Goal: Task Accomplishment & Management: Manage account settings

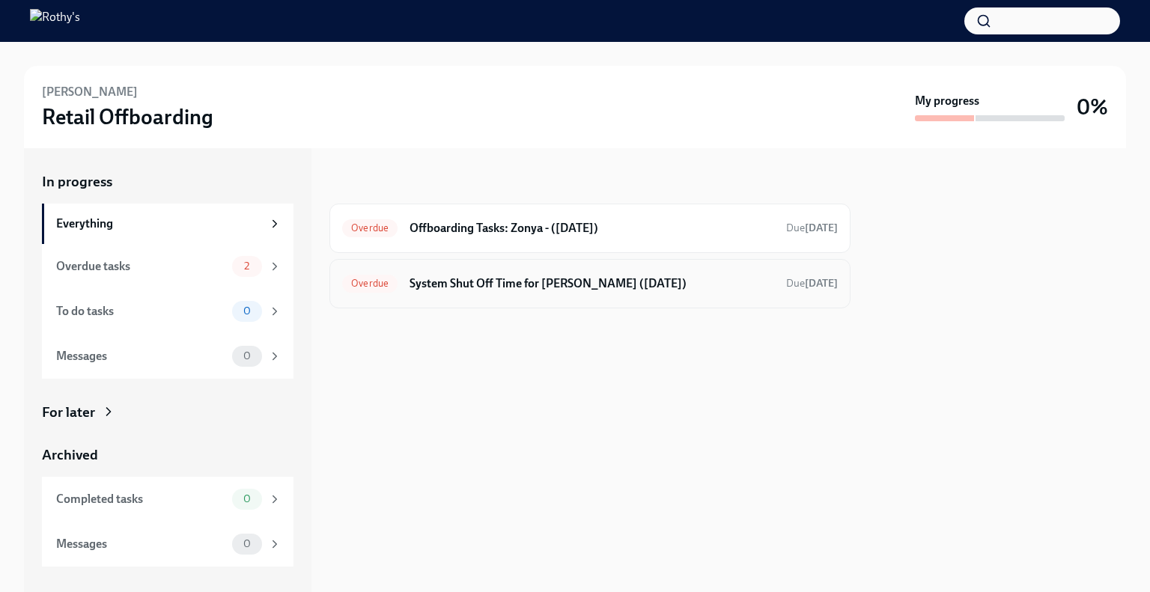
click at [536, 276] on h6 "System Shut Off Time for [PERSON_NAME] ([DATE])" at bounding box center [592, 284] width 365 height 16
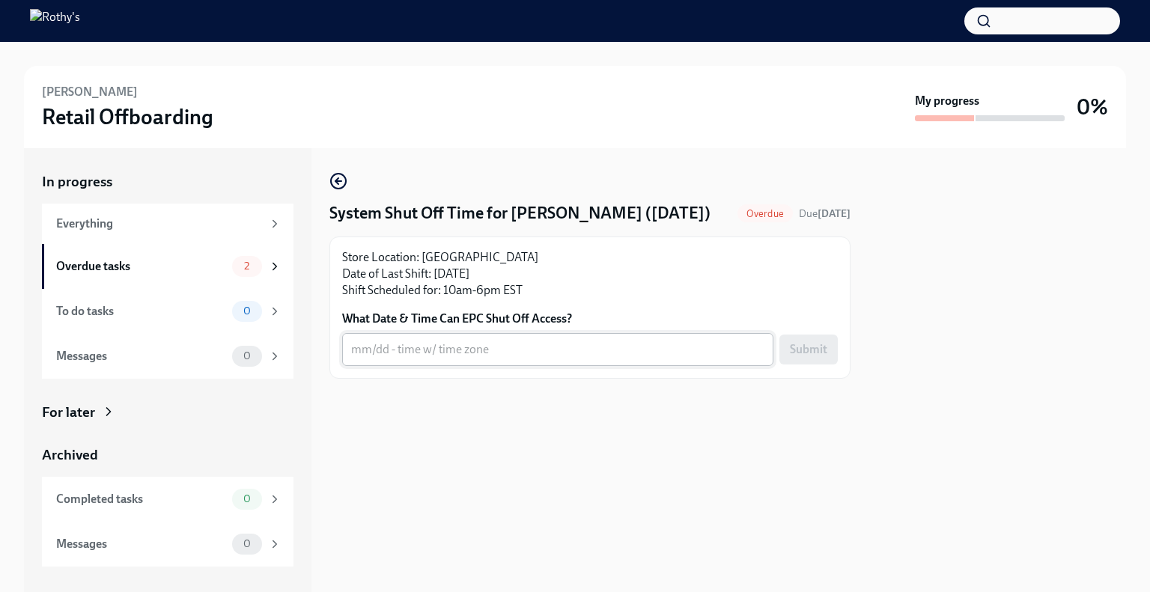
click at [523, 352] on textarea "What Date & Time Can EPC Shut Off Access?" at bounding box center [557, 350] width 413 height 18
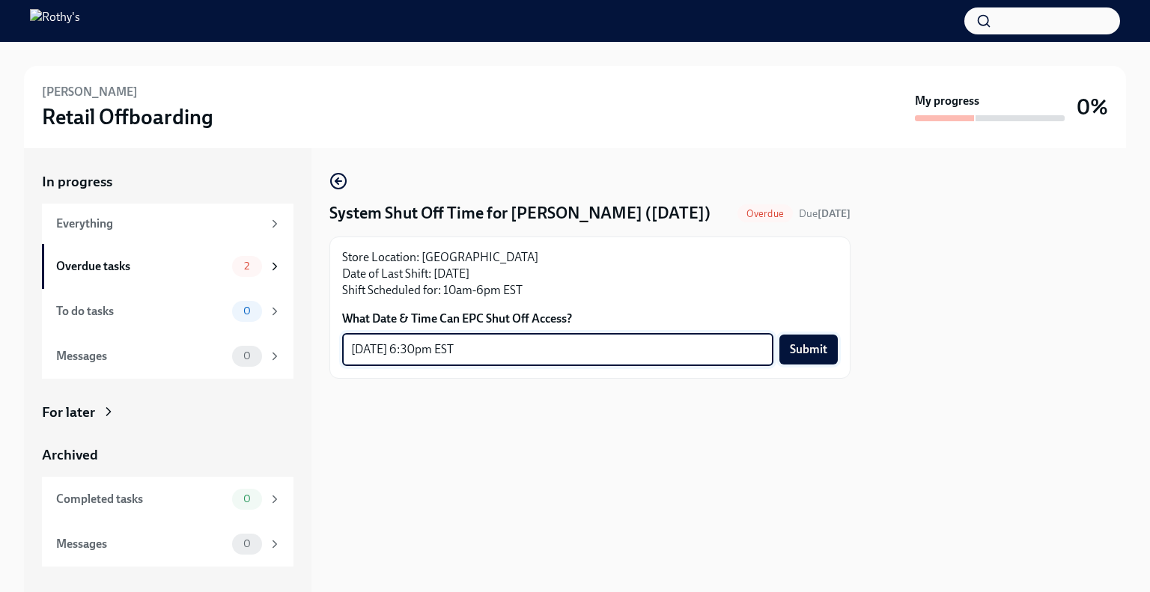
type textarea "[DATE] 6:30pm EST"
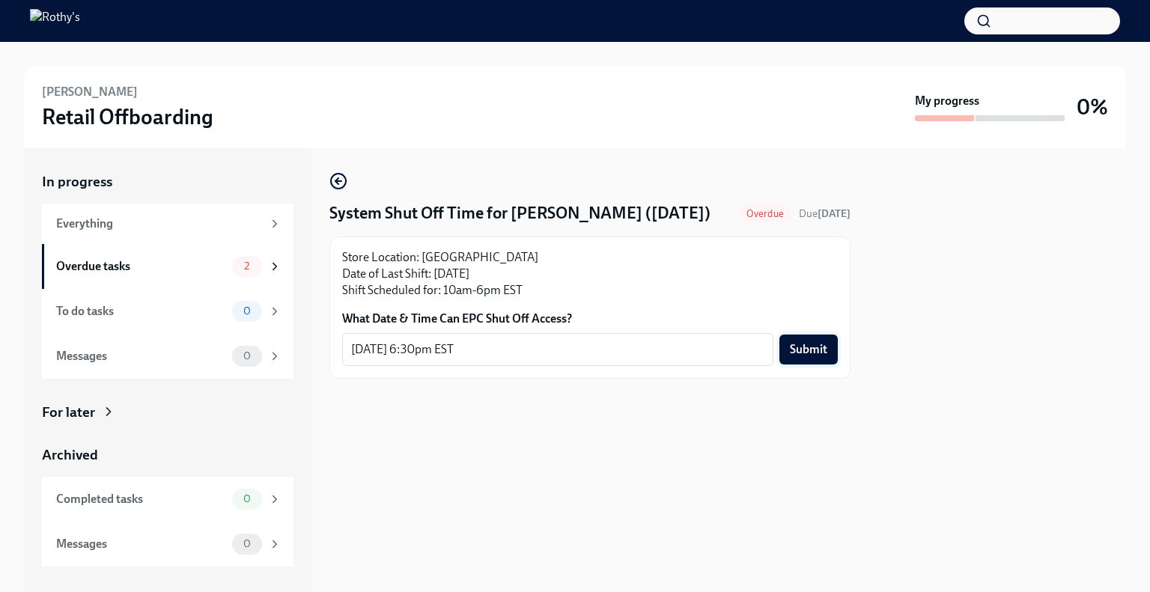
click at [809, 356] on span "Submit" at bounding box center [808, 349] width 37 height 15
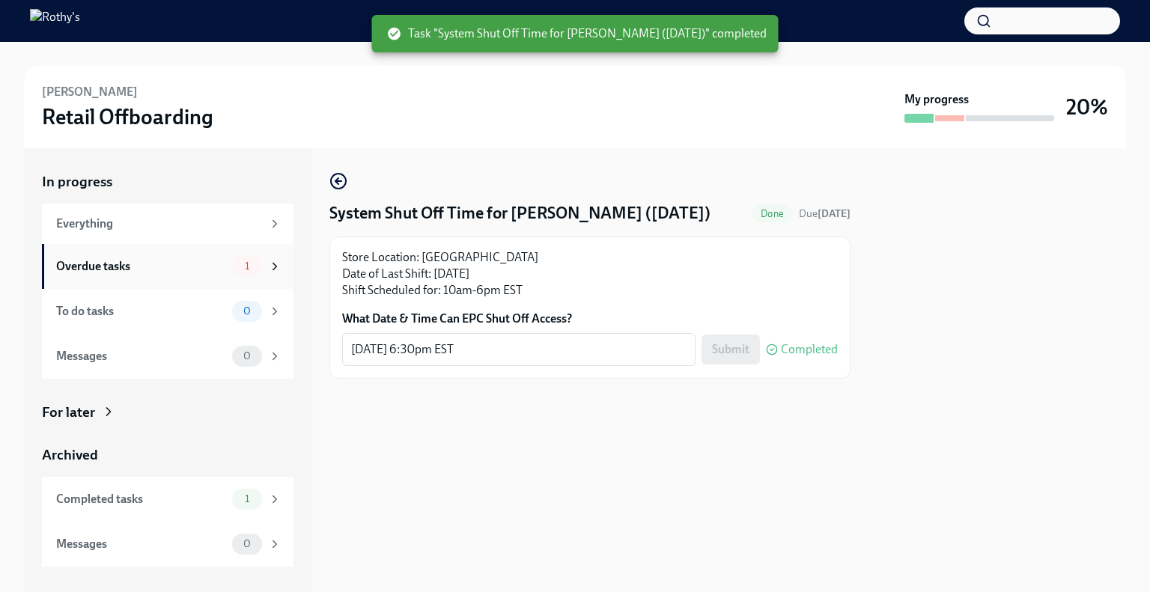
click at [198, 260] on div "Overdue tasks" at bounding box center [141, 266] width 170 height 16
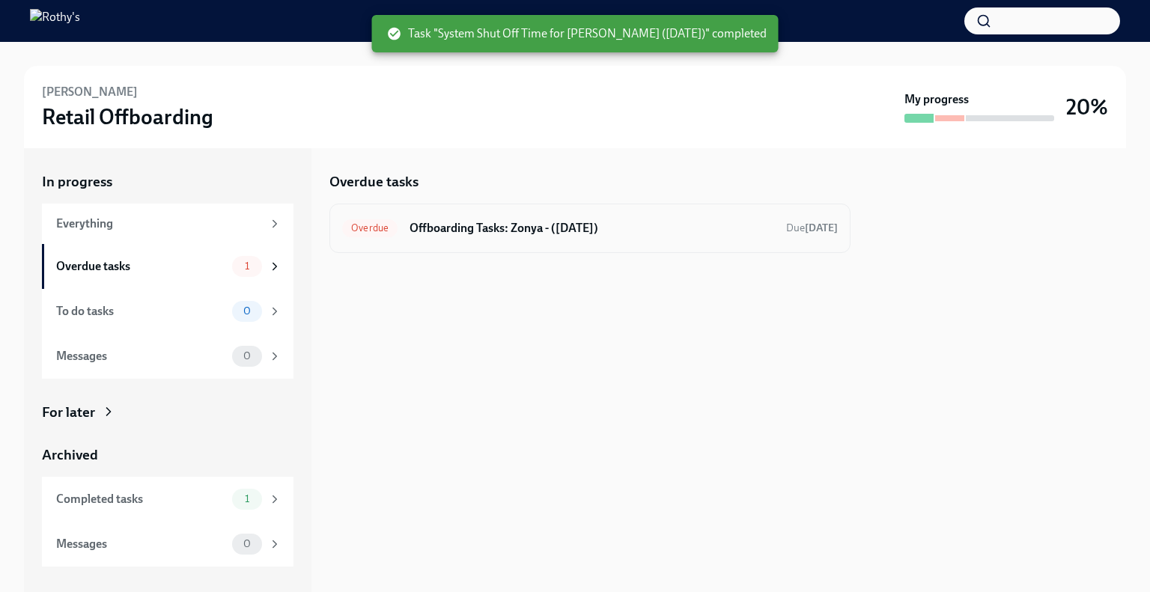
click at [563, 225] on h6 "Offboarding Tasks: Zonya - ([DATE])" at bounding box center [592, 228] width 365 height 16
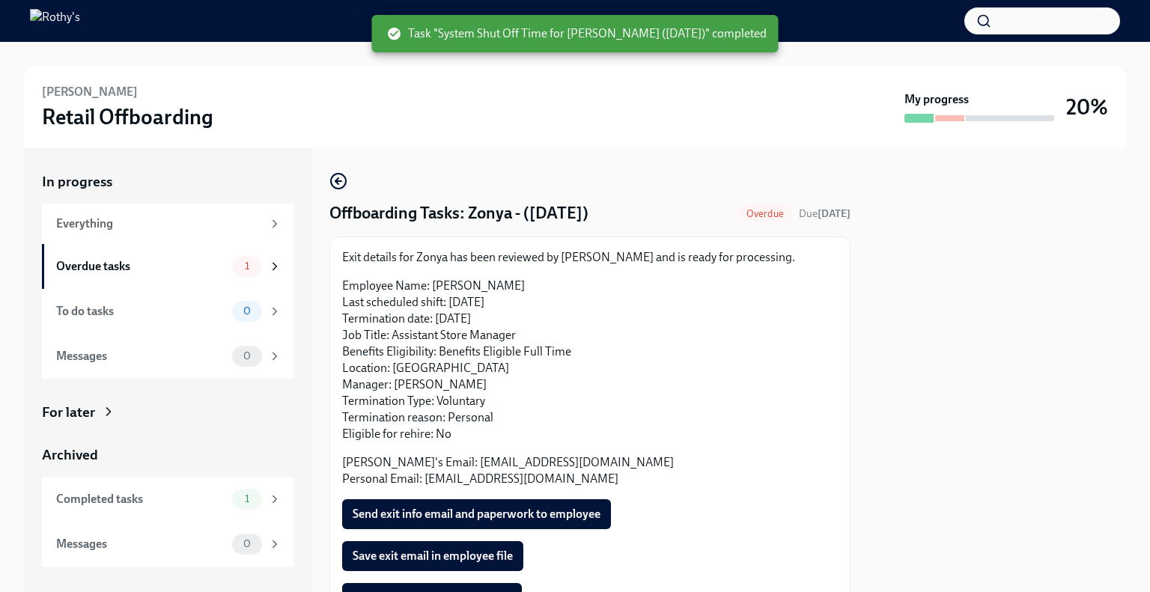
scroll to position [75, 0]
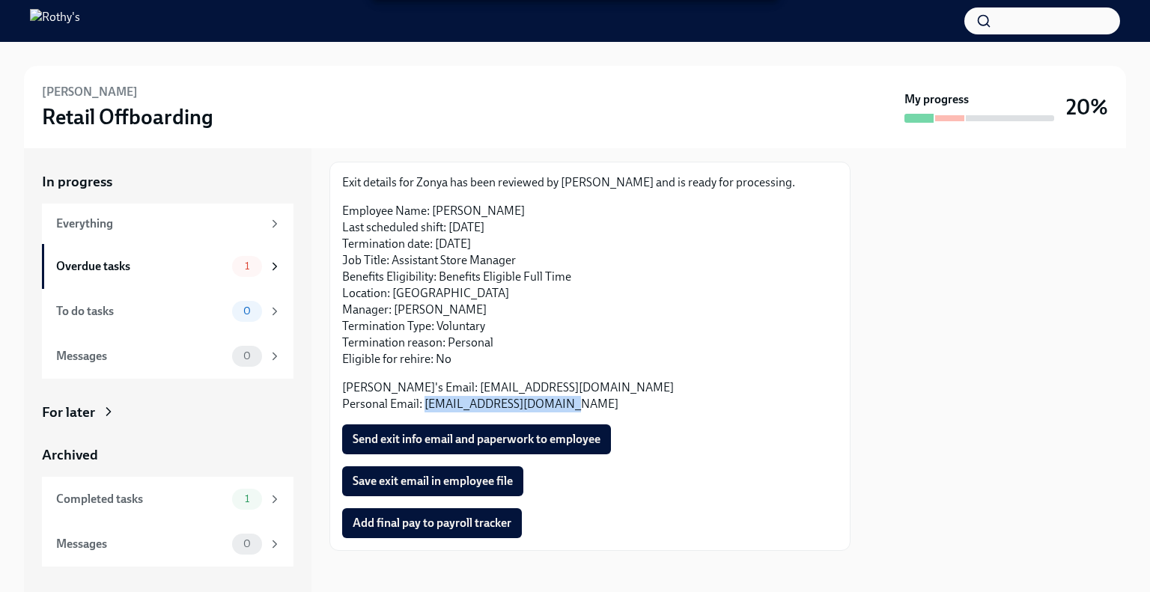
drag, startPoint x: 570, startPoint y: 401, endPoint x: 425, endPoint y: 410, distance: 144.8
click at [425, 410] on p "[PERSON_NAME]'s Email: [EMAIL_ADDRESS][DOMAIN_NAME] Personal Email: [EMAIL_ADDR…" at bounding box center [590, 396] width 496 height 33
copy p "[EMAIL_ADDRESS][DOMAIN_NAME]"
click at [632, 395] on p "[PERSON_NAME]'s Email: [EMAIL_ADDRESS][DOMAIN_NAME] Personal Email: [EMAIL_ADDR…" at bounding box center [590, 396] width 496 height 33
click at [564, 434] on span "Send exit info email and paperwork to employee" at bounding box center [477, 439] width 248 height 15
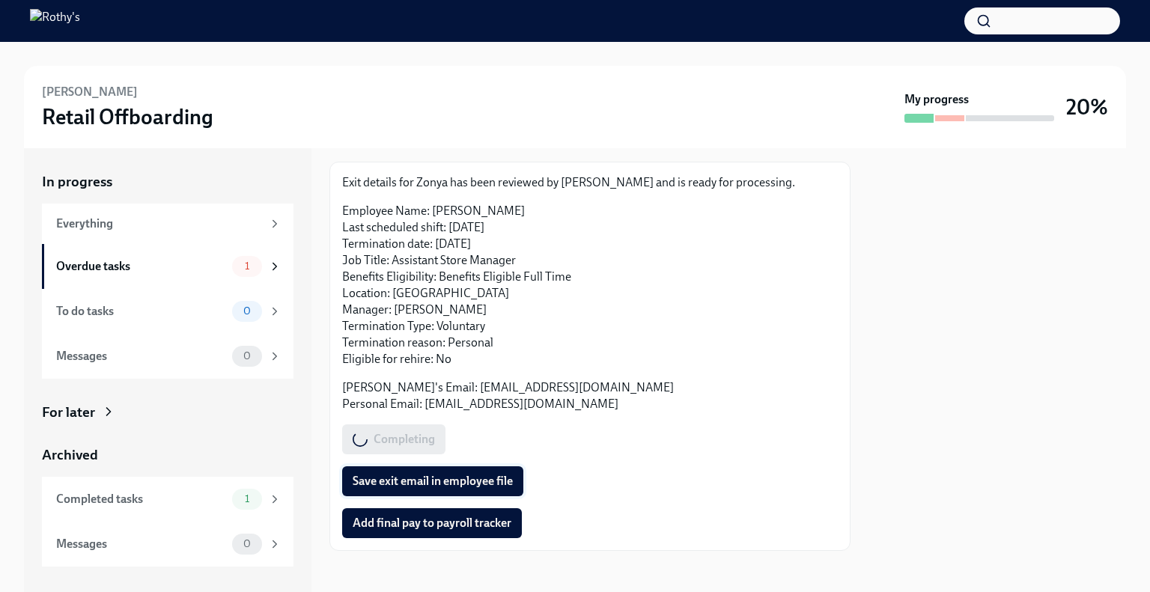
click at [450, 476] on span "Save exit email in employee file" at bounding box center [433, 481] width 160 height 15
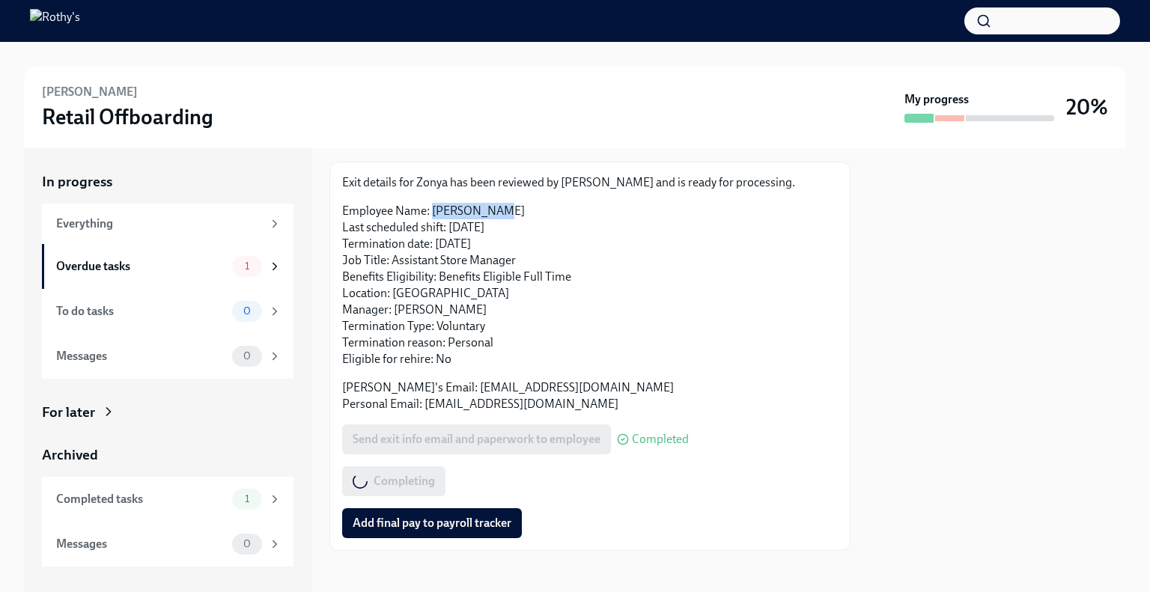
drag, startPoint x: 496, startPoint y: 209, endPoint x: 433, endPoint y: 205, distance: 63.8
click at [433, 205] on p "Employee Name: [PERSON_NAME] Last scheduled shift: [DATE] Termination date: [DA…" at bounding box center [590, 285] width 496 height 165
copy p "[PERSON_NAME]"
click at [446, 526] on span "Add final pay to payroll tracker" at bounding box center [432, 523] width 159 height 15
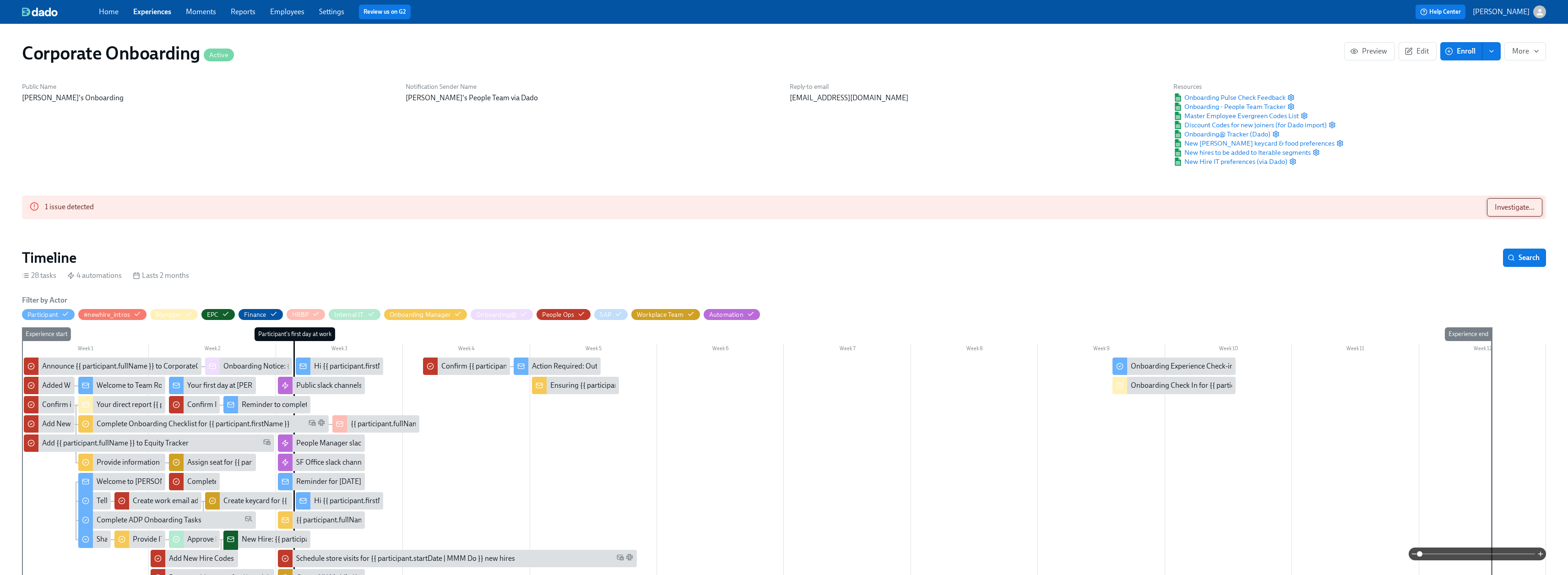
click at [1526, 205] on span "Investigate..." at bounding box center [1514, 207] width 40 height 9
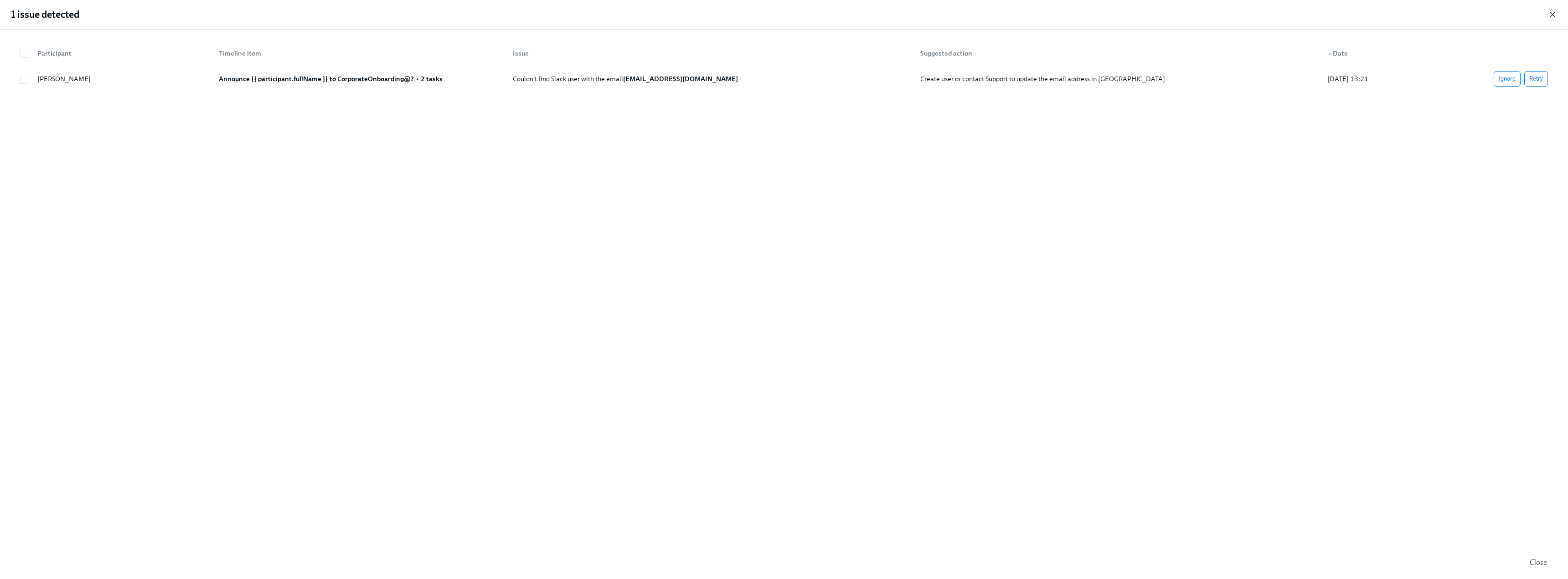
click at [1549, 15] on icon "button" at bounding box center [1552, 14] width 9 height 9
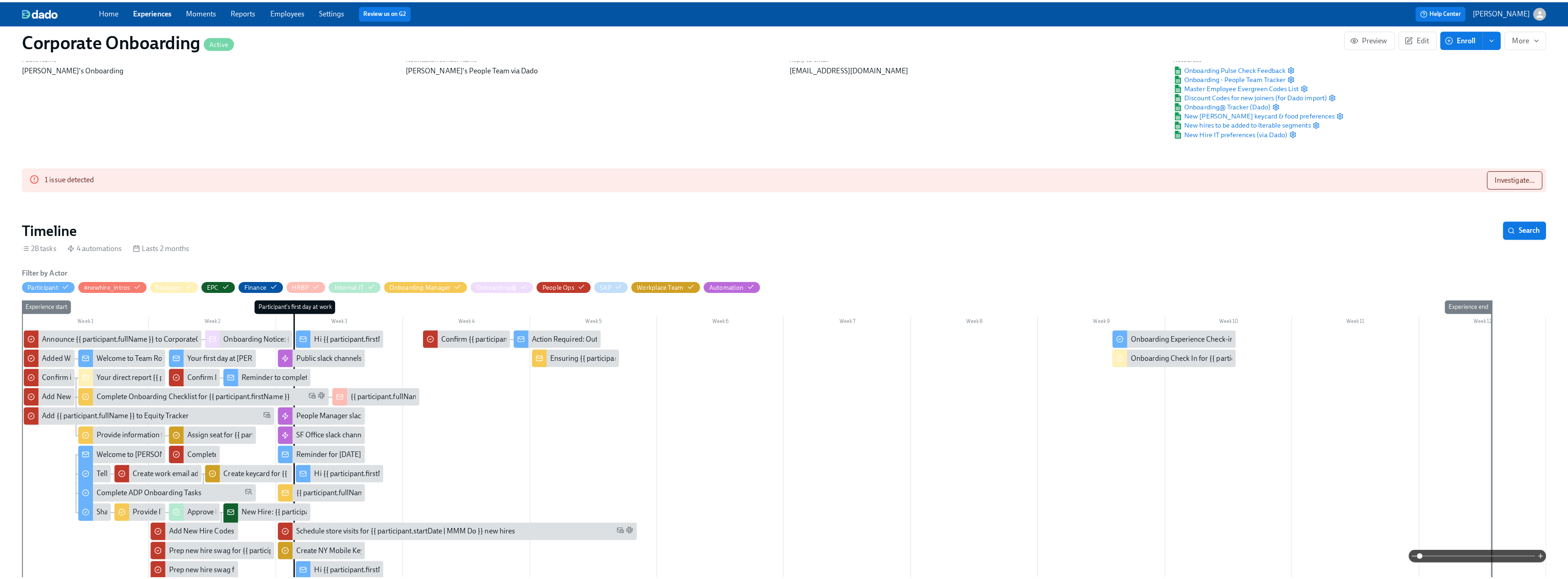
scroll to position [46, 0]
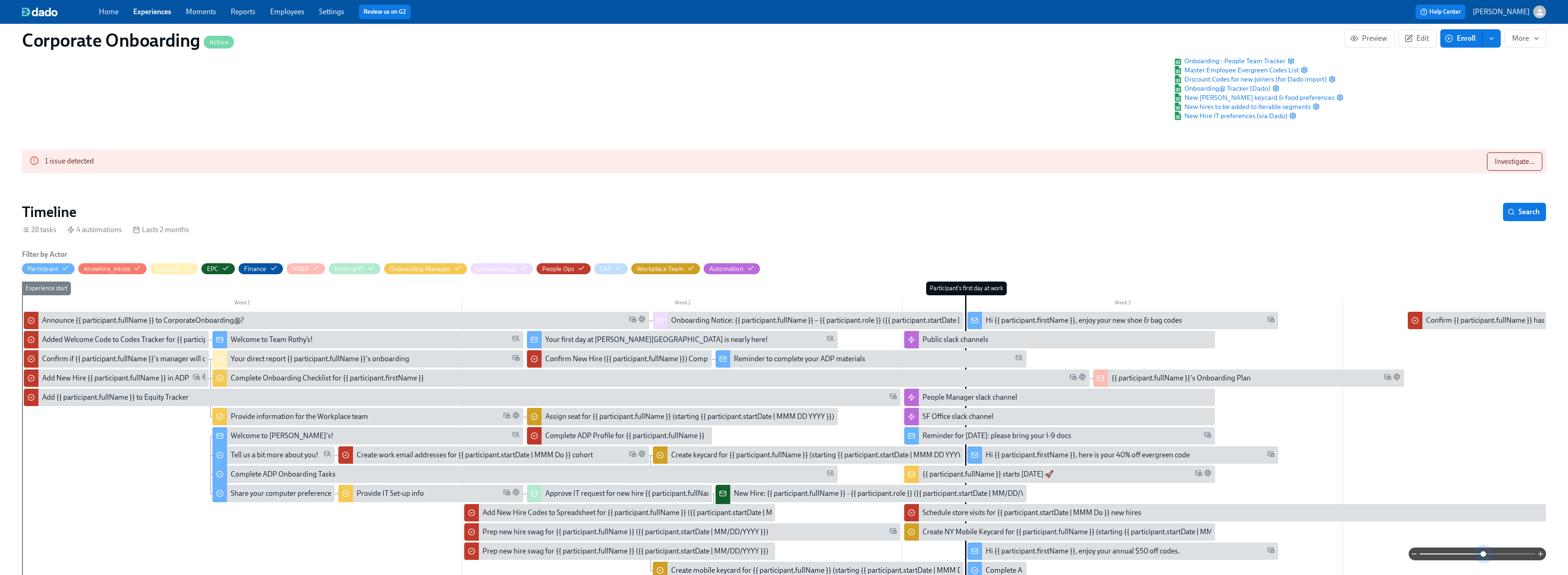
click at [1482, 551] on span at bounding box center [1477, 554] width 116 height 13
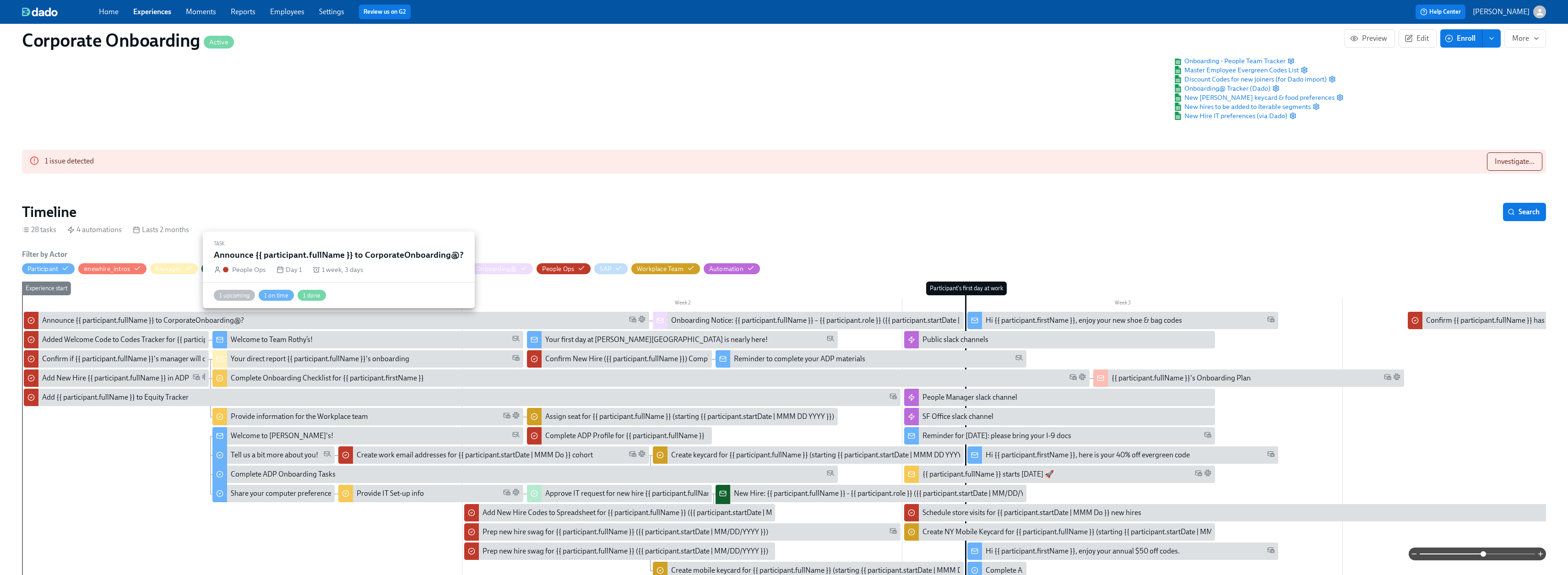
click at [110, 320] on div "Announce {{ participant.fullName }} to CorporateOnboarding@?" at bounding box center [143, 320] width 202 height 10
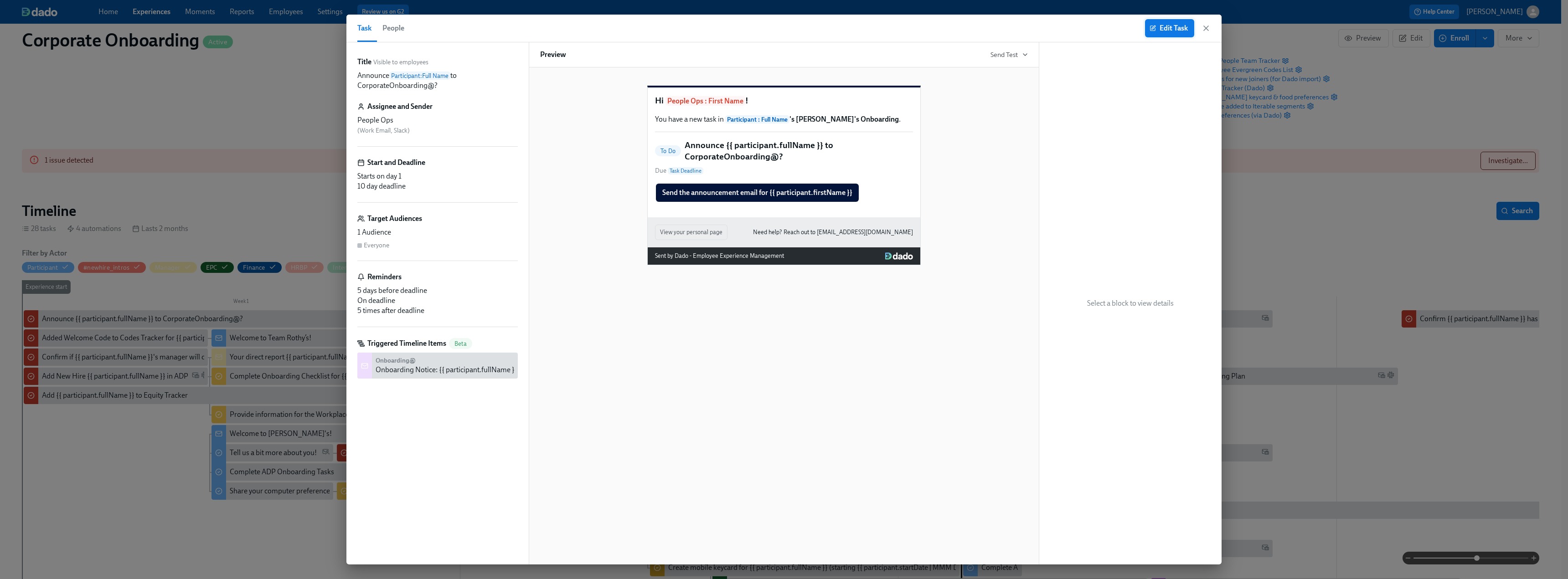
click at [1189, 24] on button "Edit Task" at bounding box center [1169, 28] width 49 height 18
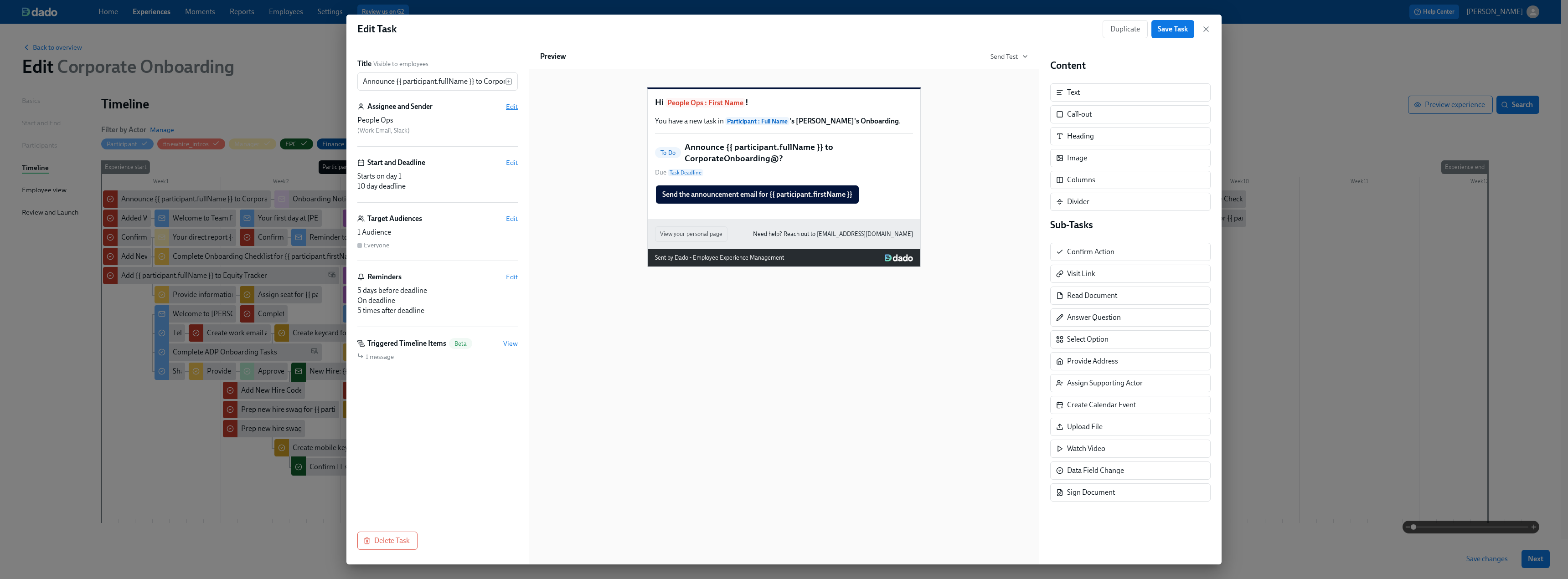
click at [511, 109] on span "Edit" at bounding box center [511, 106] width 12 height 9
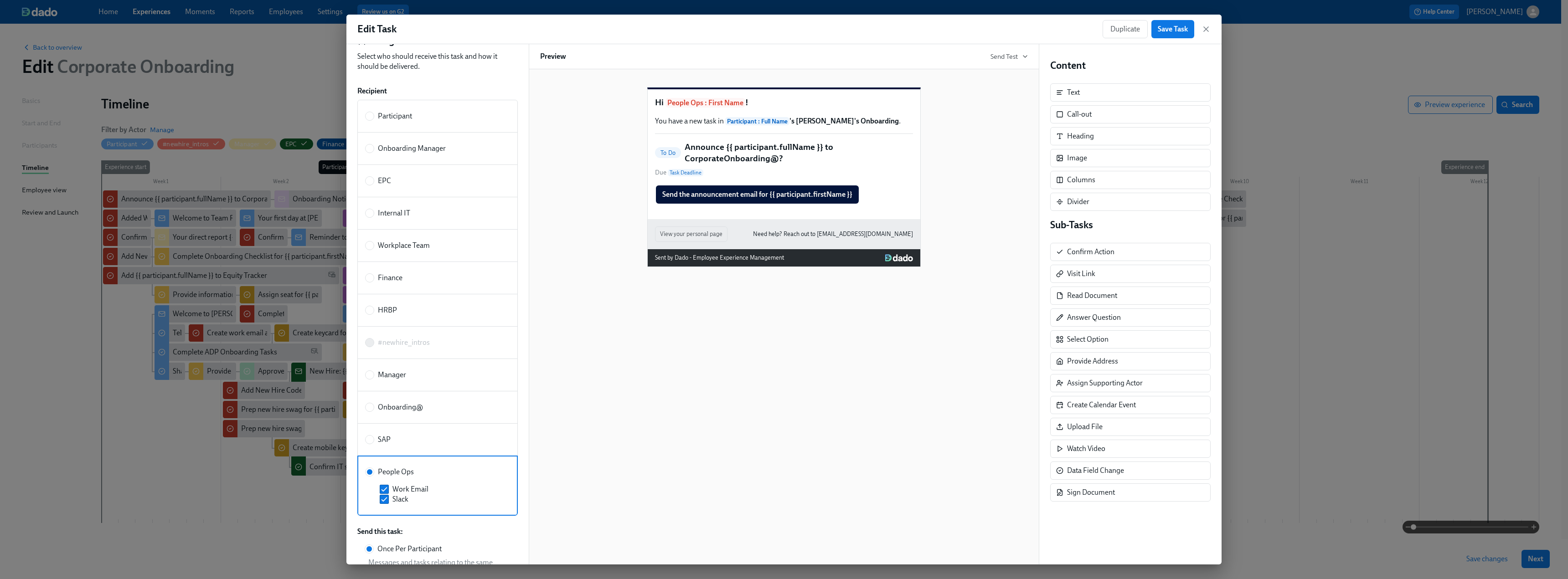
scroll to position [91, 0]
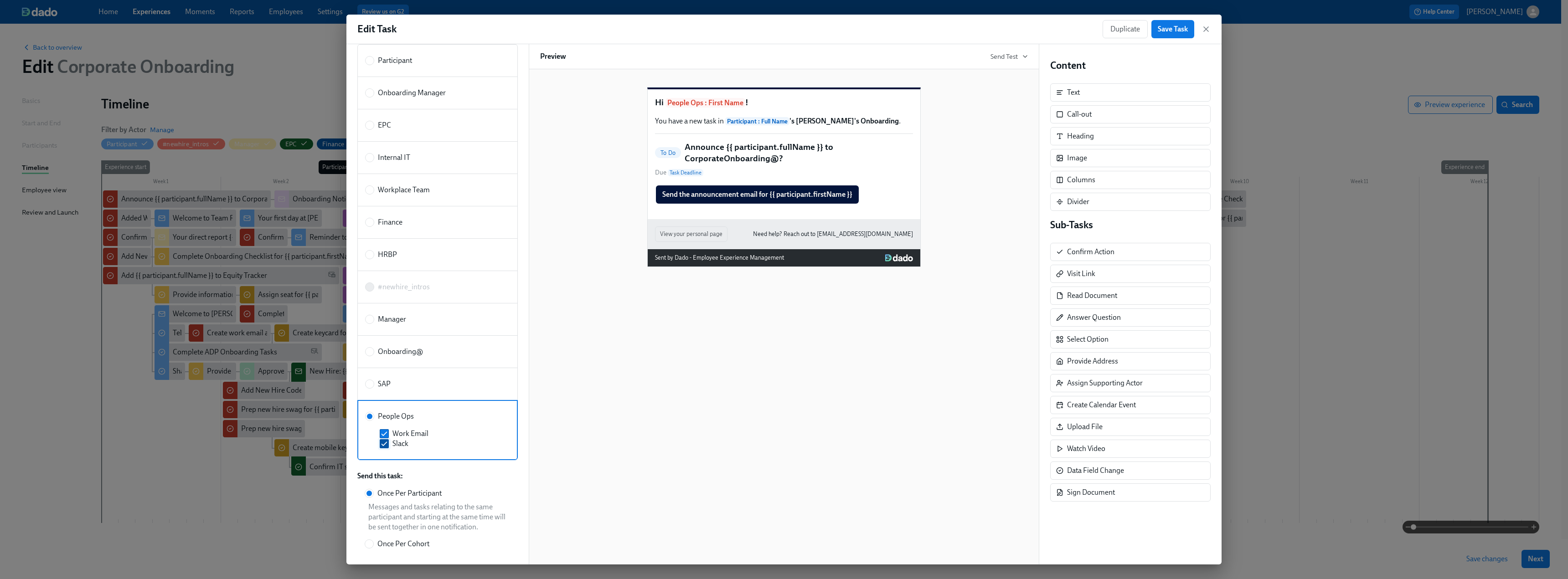
click at [382, 445] on input "Slack" at bounding box center [384, 443] width 8 height 8
checkbox input "false"
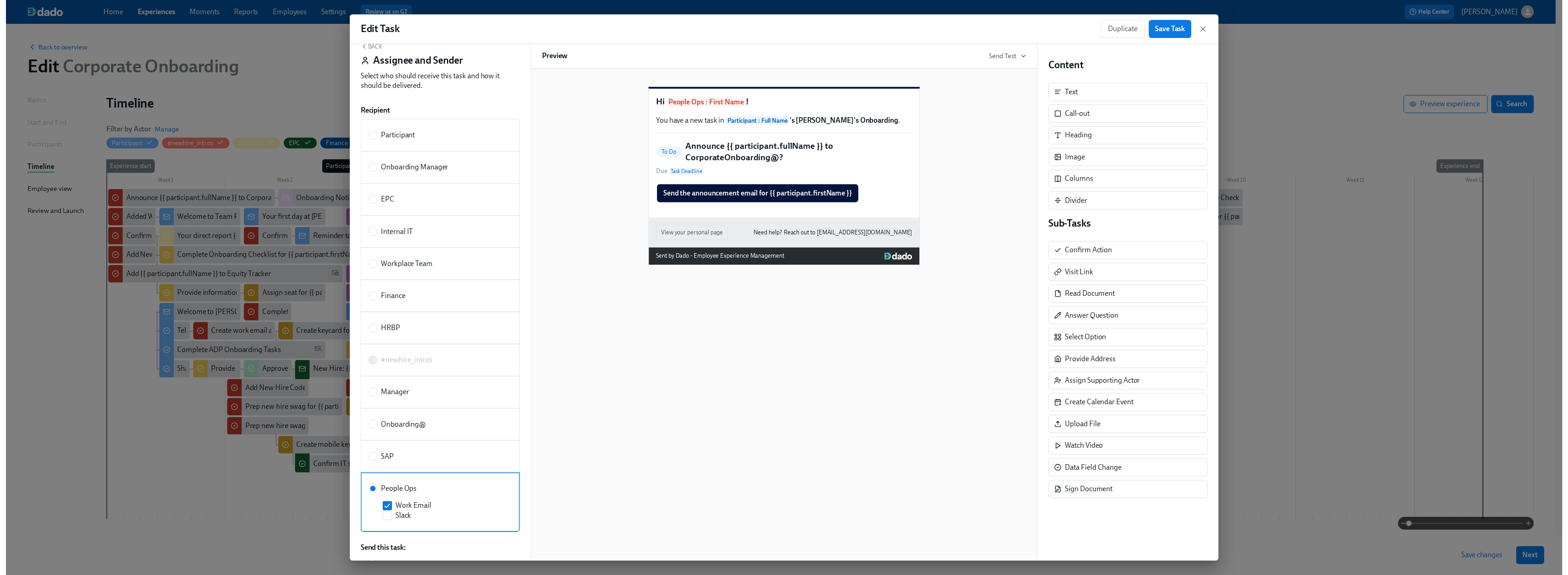
scroll to position [0, 0]
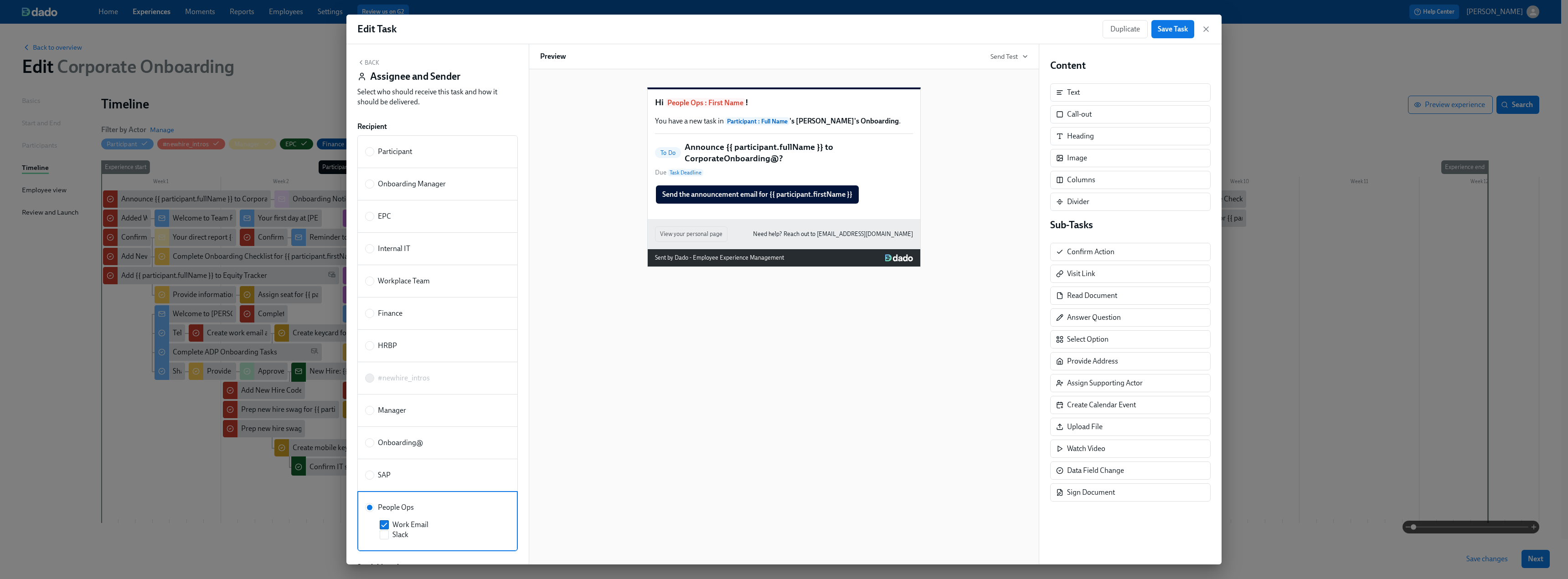
click at [371, 64] on button "Back" at bounding box center [368, 63] width 22 height 7
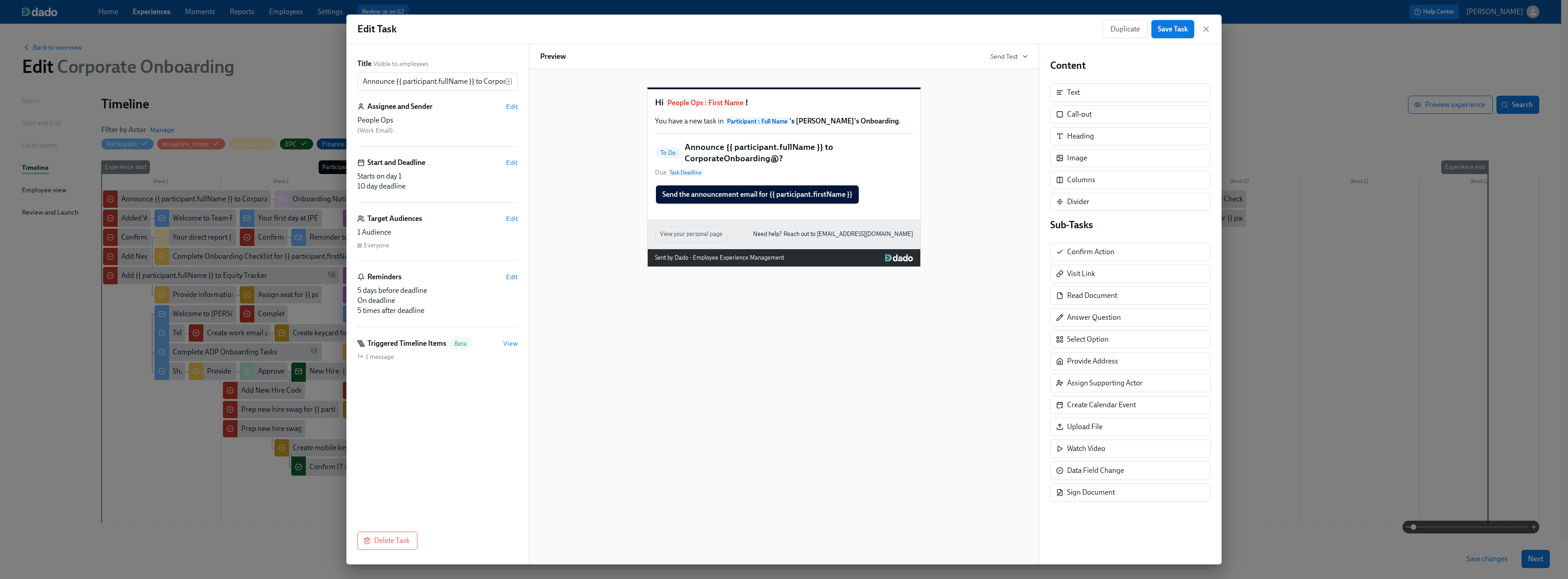
click at [1158, 33] on span "Save Task" at bounding box center [1172, 29] width 30 height 9
click at [1206, 28] on icon "button" at bounding box center [1206, 29] width 9 height 9
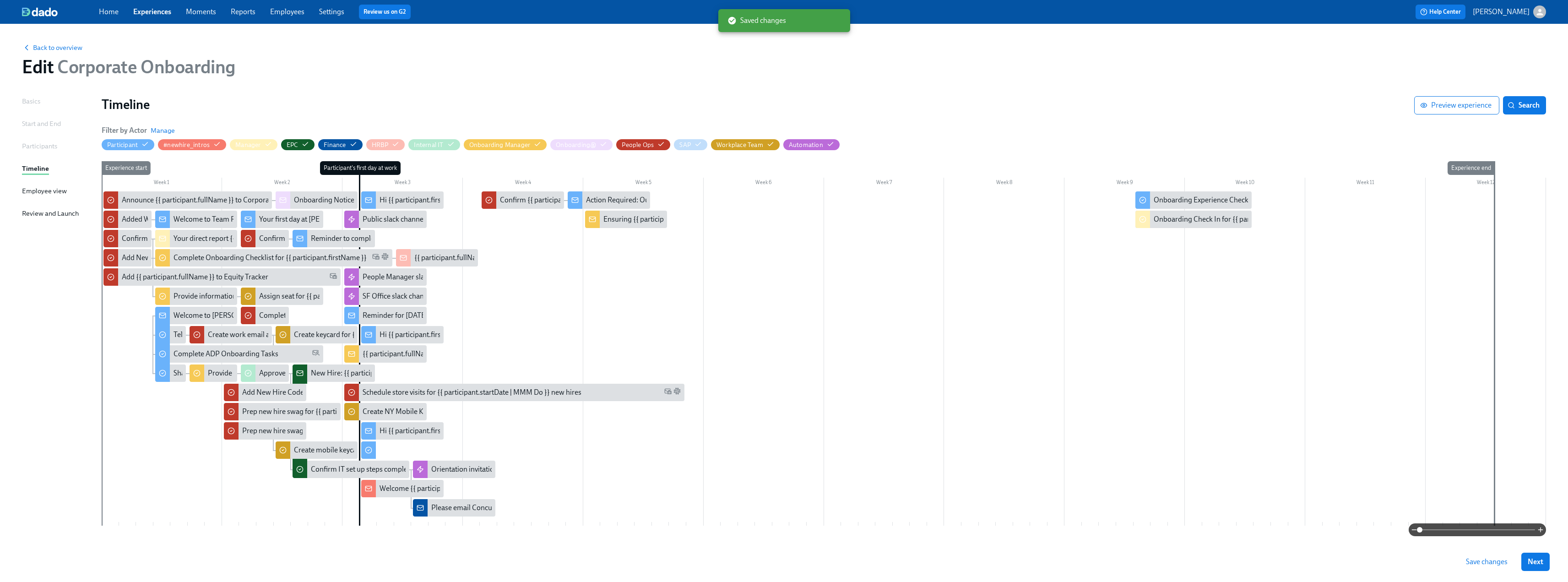
click at [1504, 561] on span "Save changes" at bounding box center [1487, 561] width 42 height 9
click at [80, 45] on span "Back to overview" at bounding box center [52, 47] width 61 height 9
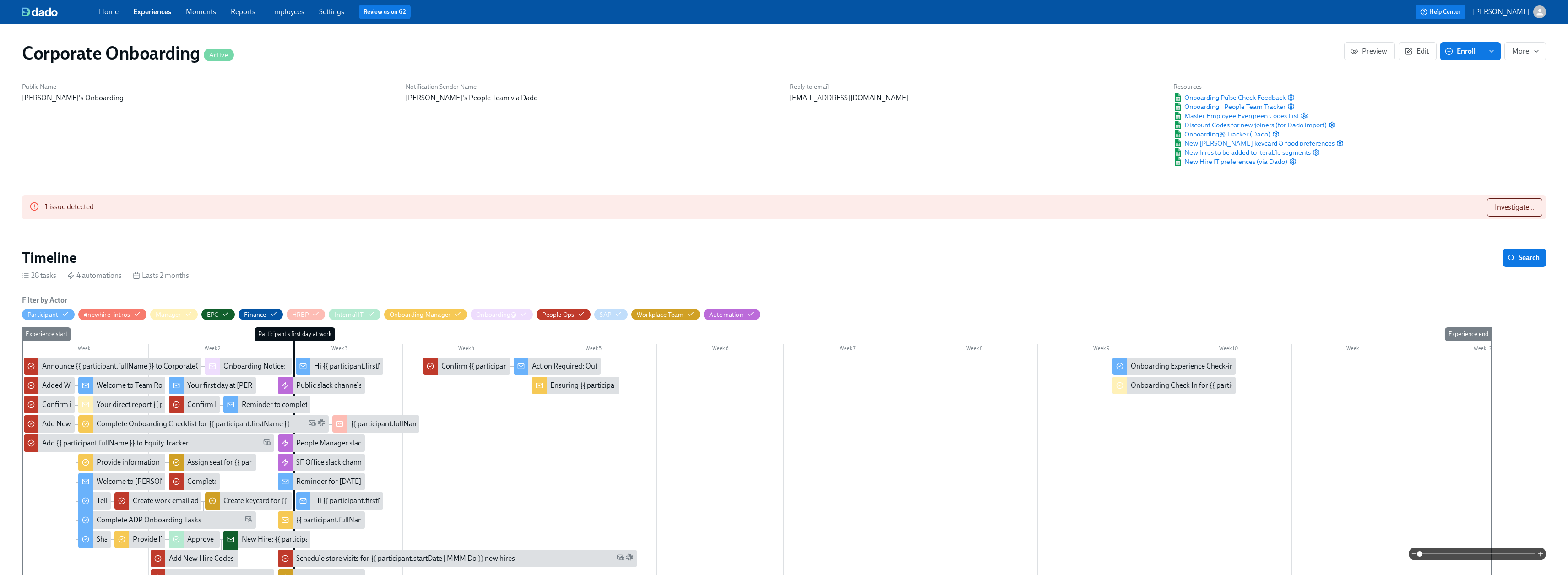
scroll to position [0, 1217]
click at [1506, 207] on span "Investigate..." at bounding box center [1514, 207] width 40 height 9
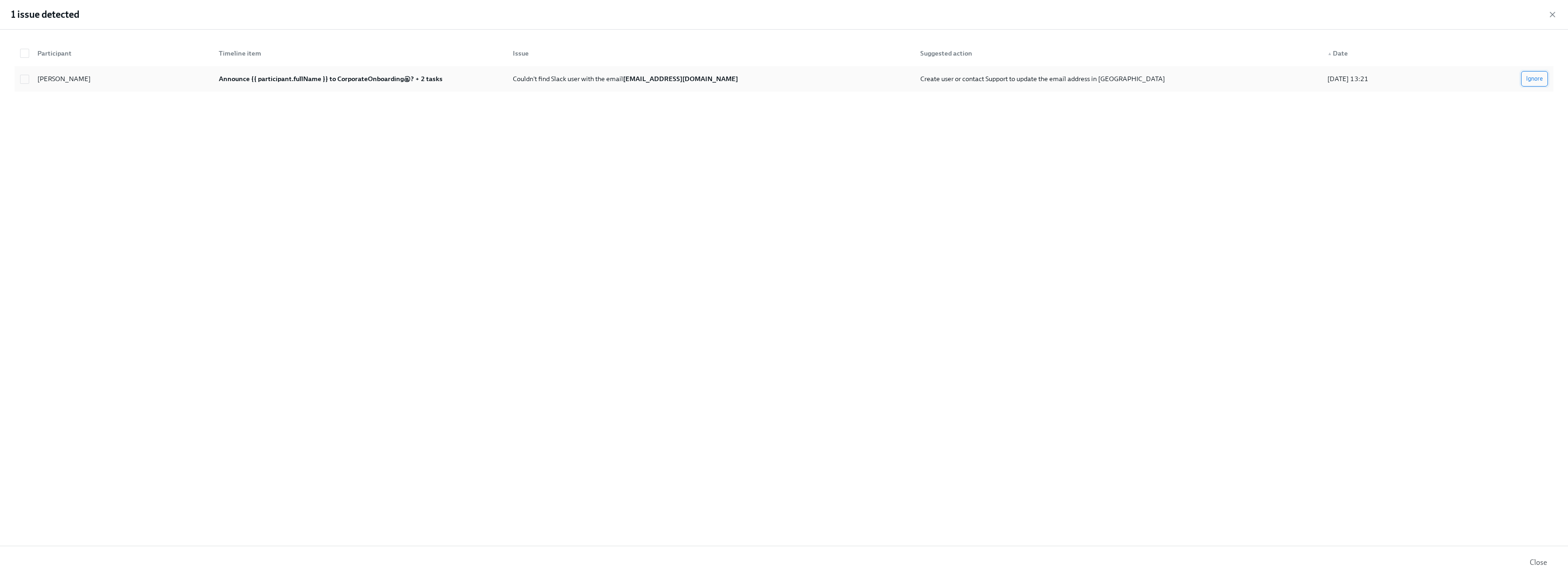
click at [1537, 81] on span "Ignore" at bounding box center [1535, 78] width 17 height 9
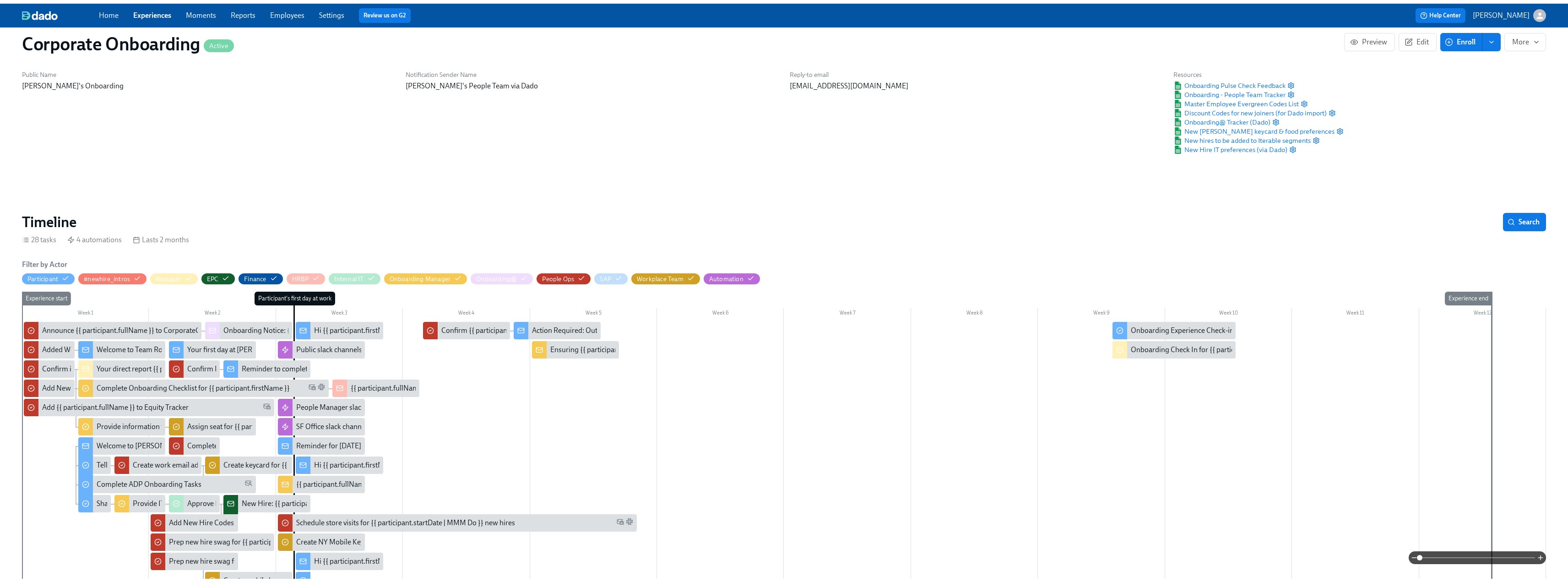
scroll to position [0, 0]
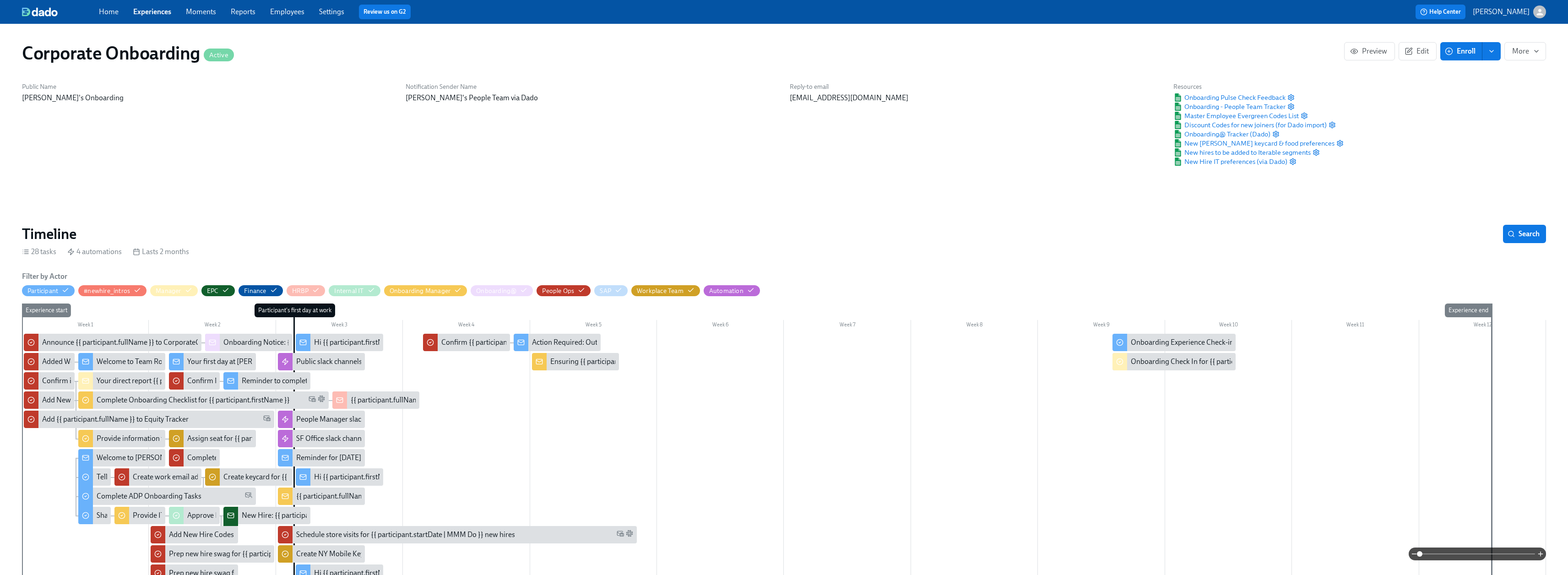
click at [150, 12] on link "Experiences" at bounding box center [152, 12] width 38 height 9
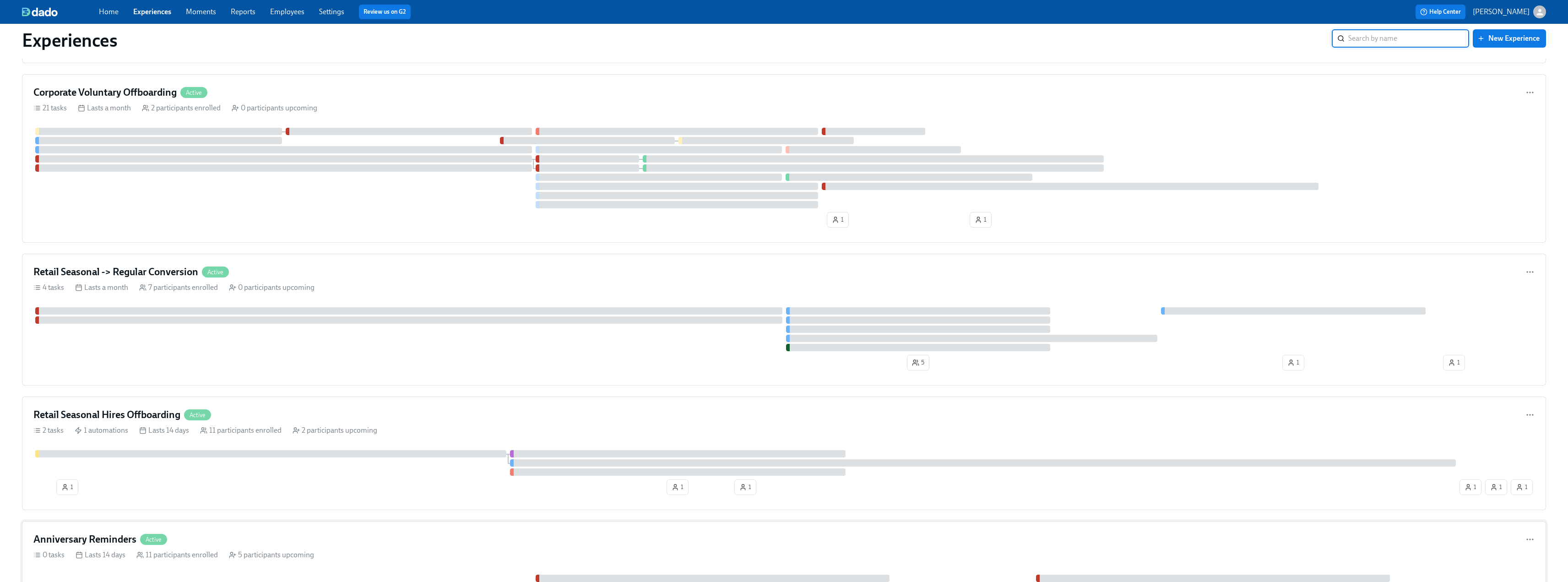
scroll to position [1053, 0]
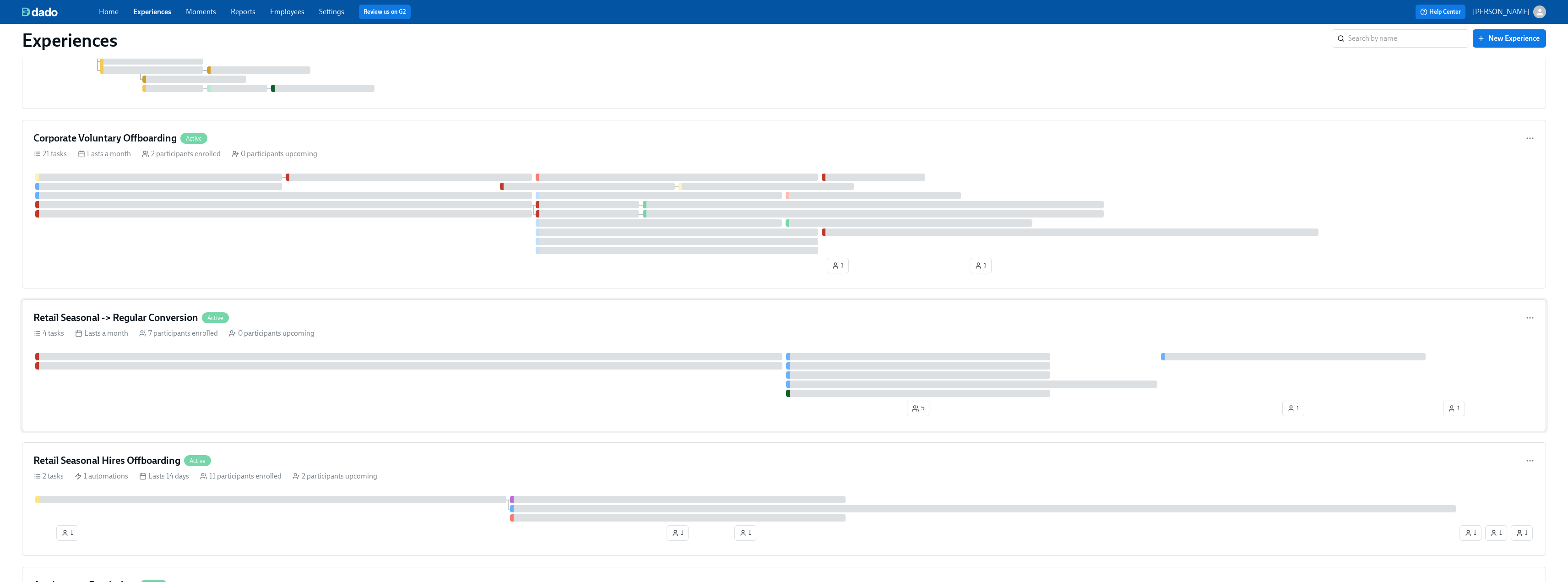
click at [124, 320] on h4 "Retail Seasonal -> Regular Conversion" at bounding box center [116, 317] width 165 height 13
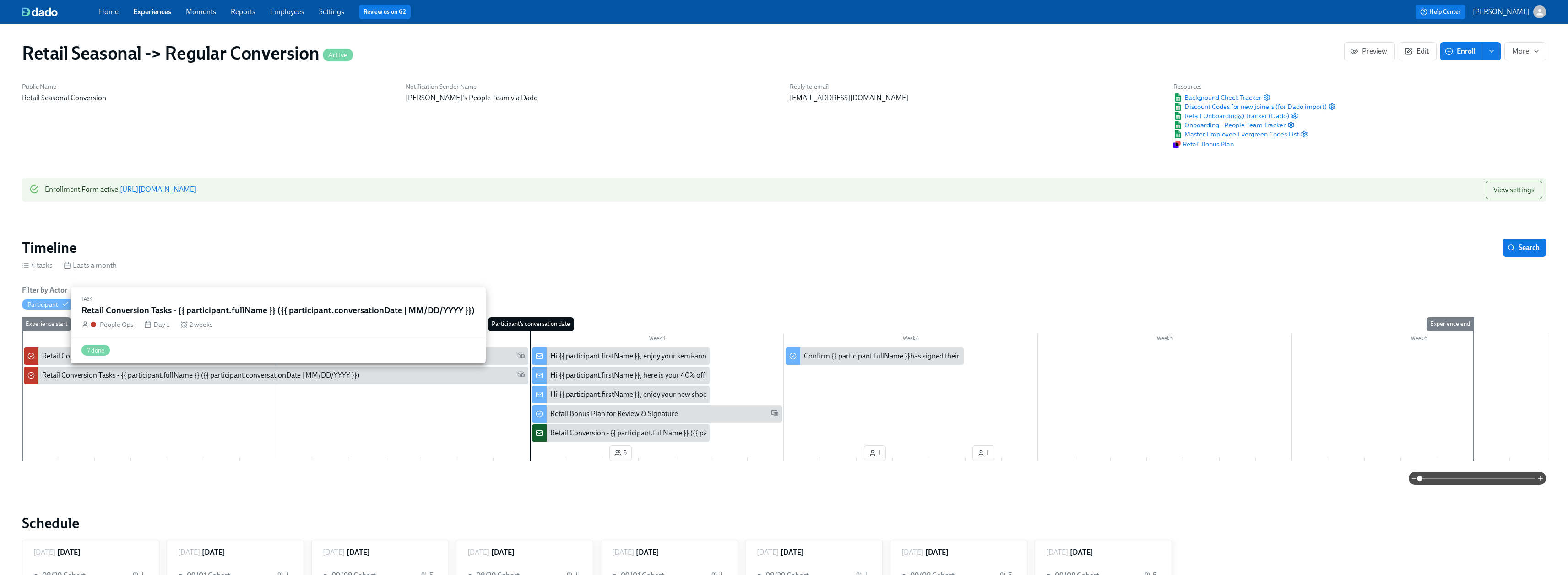
click at [400, 378] on div "Retail Conversion Tasks - {{ participant.fullName }} ({{ participant.conversati…" at bounding box center [283, 375] width 482 height 10
